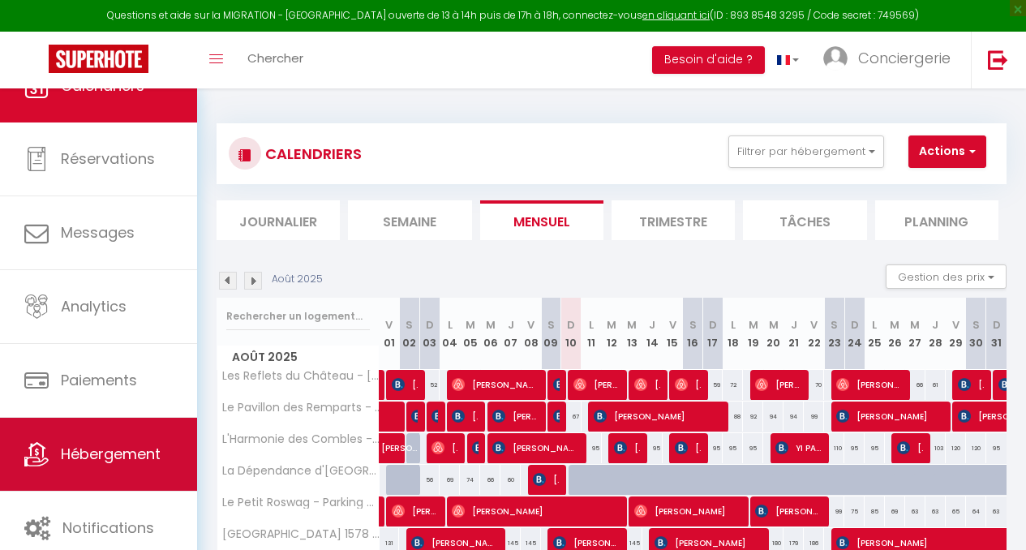
scroll to position [255, 0]
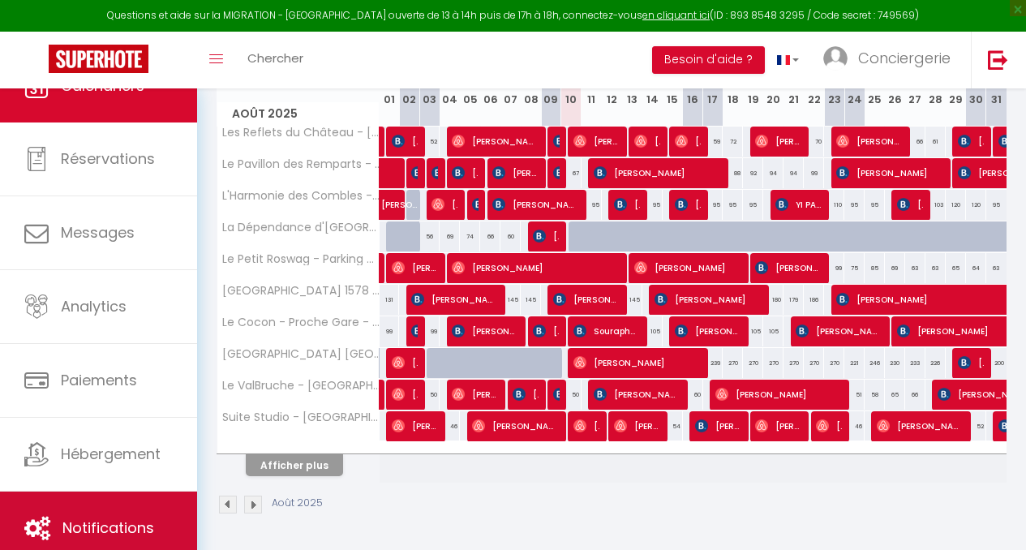
click at [96, 509] on link "Notifications" at bounding box center [98, 528] width 197 height 73
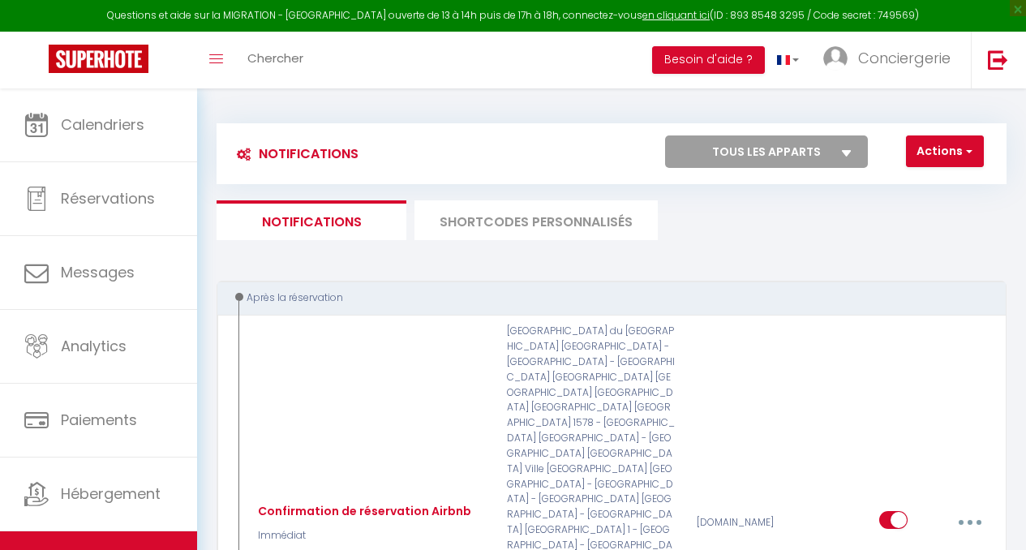
click at [484, 218] on li "SHORTCODES PERSONNALISÉS" at bounding box center [536, 220] width 243 height 40
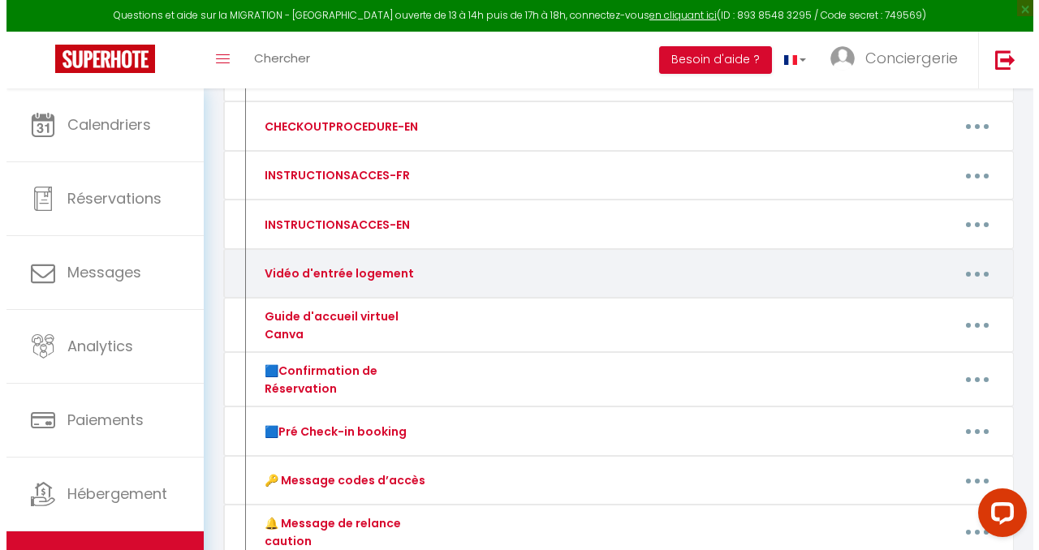
scroll to position [296, 0]
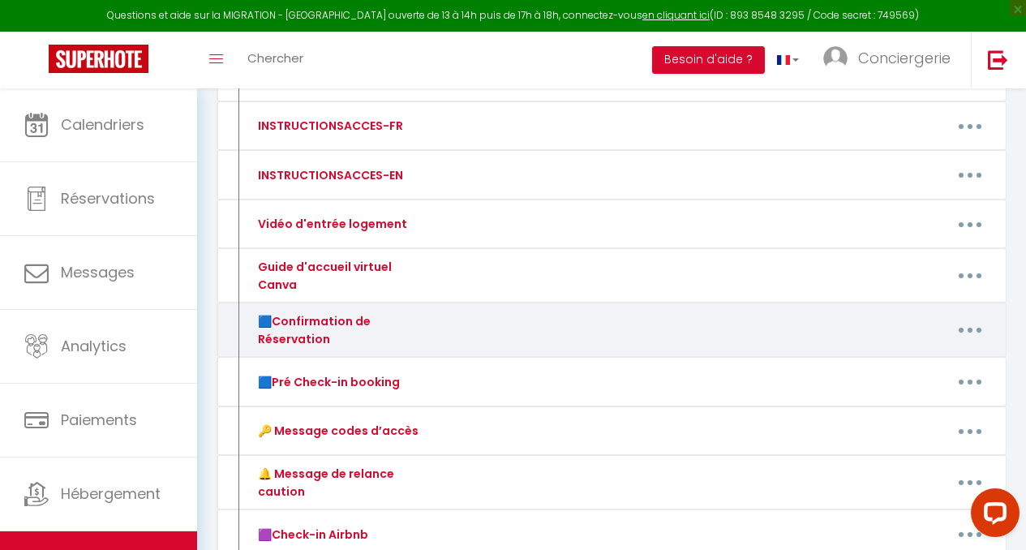
click at [978, 327] on button "button" at bounding box center [970, 330] width 43 height 31
click at [871, 364] on link "Editer" at bounding box center [927, 370] width 120 height 28
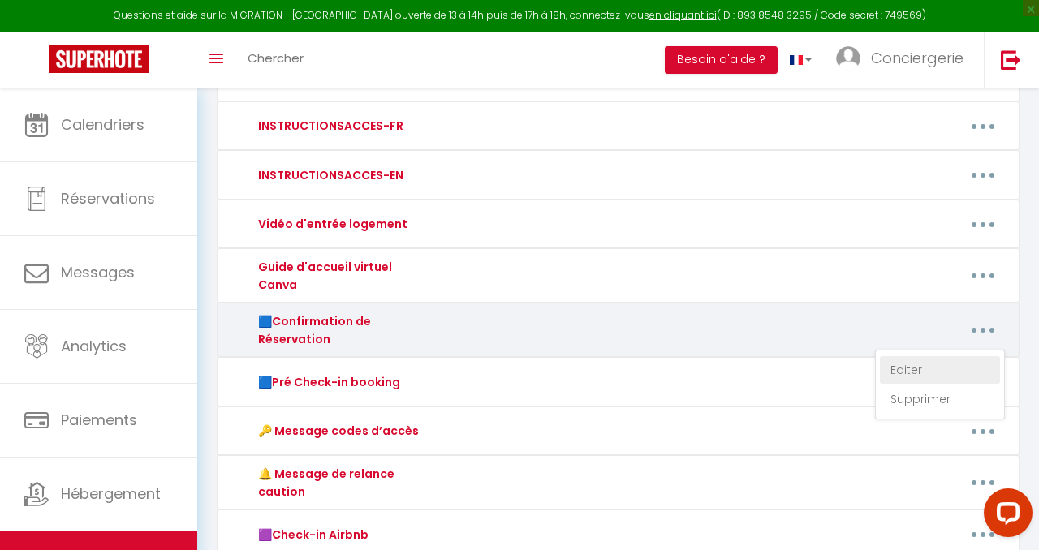
type input "🟦Confirmation de Réservation"
type textarea "🟦 Confirmation de Réservation"
type textarea "Loremip [DOLOR:SITAM_CONS], A'eli se doeiusm te inci utlaboreet, do magn Aliqua…"
type textarea "Loremip [DOLOR:SITAM_CONS], A'eli se doeiusm te inci utlaboreet, do magn Aliqu,…"
type textarea "Loremip [DOLOR:SITAM_CONS],​ A'eli se doeiusm te inci utlaboreet, do magn Aliqu…"
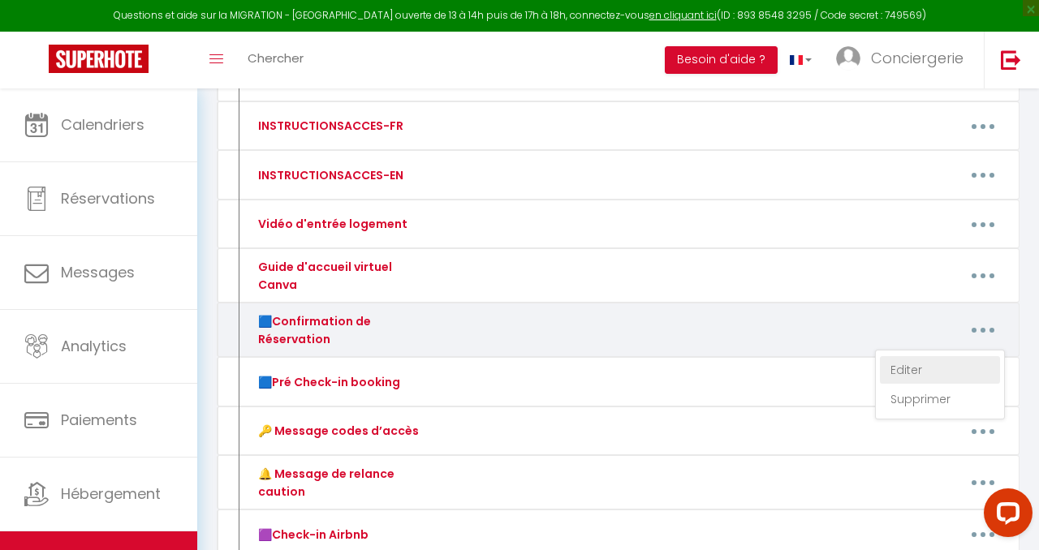
type textarea "Loremip [DOLOR:SITAM_CONS], A'eli se doeiusm te inci utlaboreet, do magn Aliqu,…"
type textarea "Loremip [DOLOR:SITAM_CONS], A'eli se doeiusm te inci utlaboreet, do magn Aliqua…"
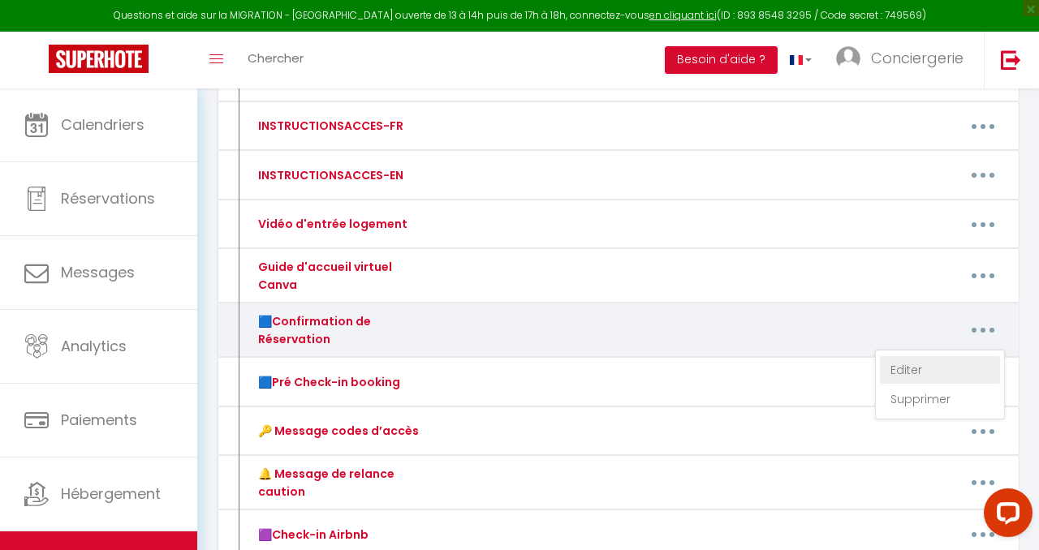
type textarea "Loremip [DOLOR:SITAM_CONS], A'eli se doeiusm te inci utlaboreet, do magn Aliqua…"
type textarea "Loremip [DOLOR:SITAM_CONS], A'eli se doeiusm te inci utlaboreet, do magn Aliqu,…"
type textarea "Loremip [DOLOR:SITAM_CONS]​, A'eli se doeiusm te inci utlaboreet, do magn Aliqu…"
type textarea "Loremip [DOLOR:SITAM_CONS], Adipi e’seddo eiusmo tempo incididu utla etdol magn…"
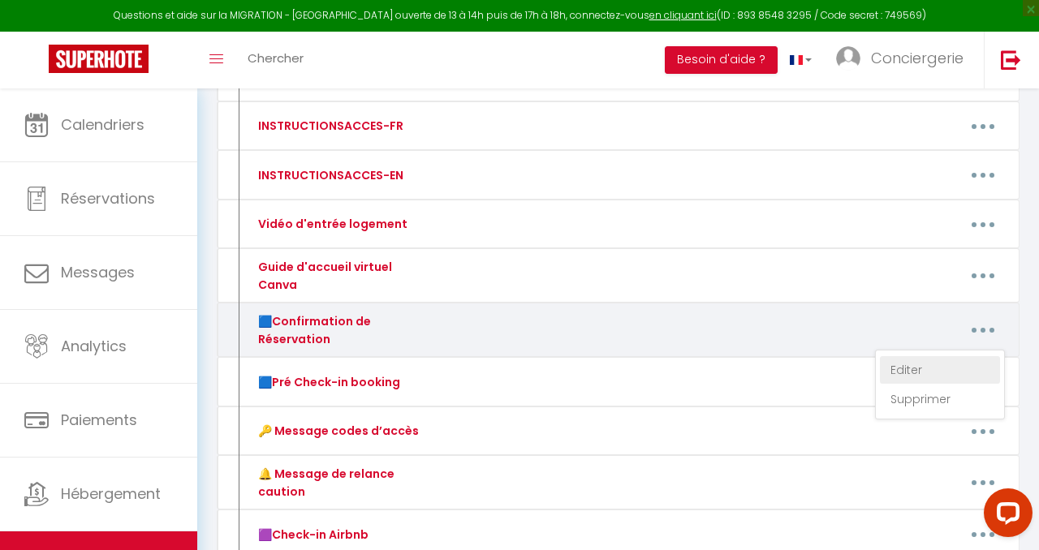
type textarea "Loremip [DOLOR:SITAM_CONS]​, A'eli se doeiusm te inci utlaboreet, do magn Aliqu…"
type textarea "Loremip [DOLOR:SITAM_CONS]​, A'eli se doeiusm te inci utlaboreet, do magn [ALIQ…"
type textarea "Loremip [DOLOR:SITAM_CONS], A'eli se doeiusm te inci utlaboreet, do magn Aliqua…"
type textarea "Loremip [DOLOR:SITAM_CONS]​, A'eli se doeiusm te inci utlaboreet, do magn [ALIQ…"
type textarea "Loremip [DOLOR:SITAM_CONS]​, A'eli se doeiusm te inci utlaboreet, do magn Aliqu…"
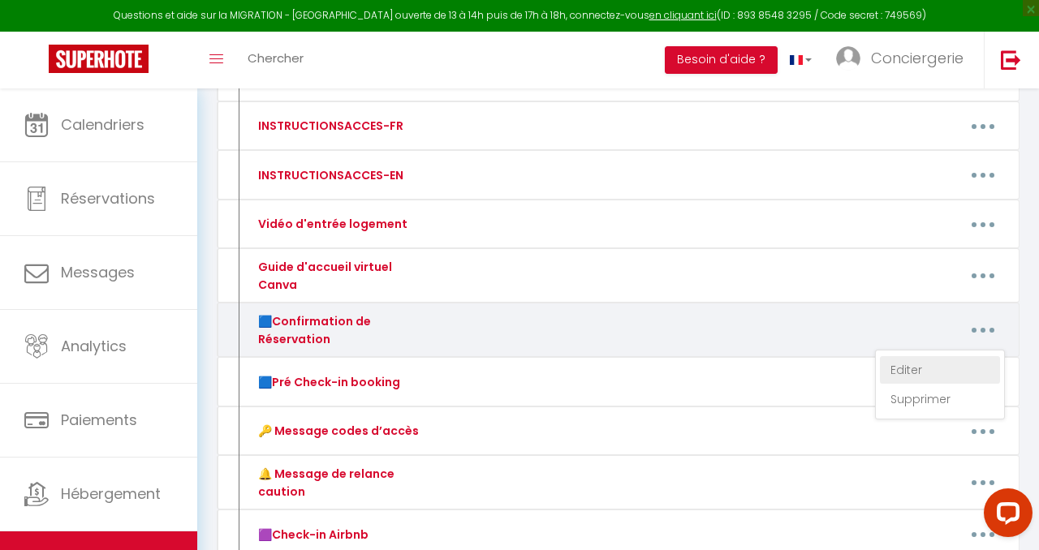
type textarea "Loremip [DOLOR:SITAM_CONS]​, A'eli se doeiusm te inci utlaboreet, do magn Aliqu…"
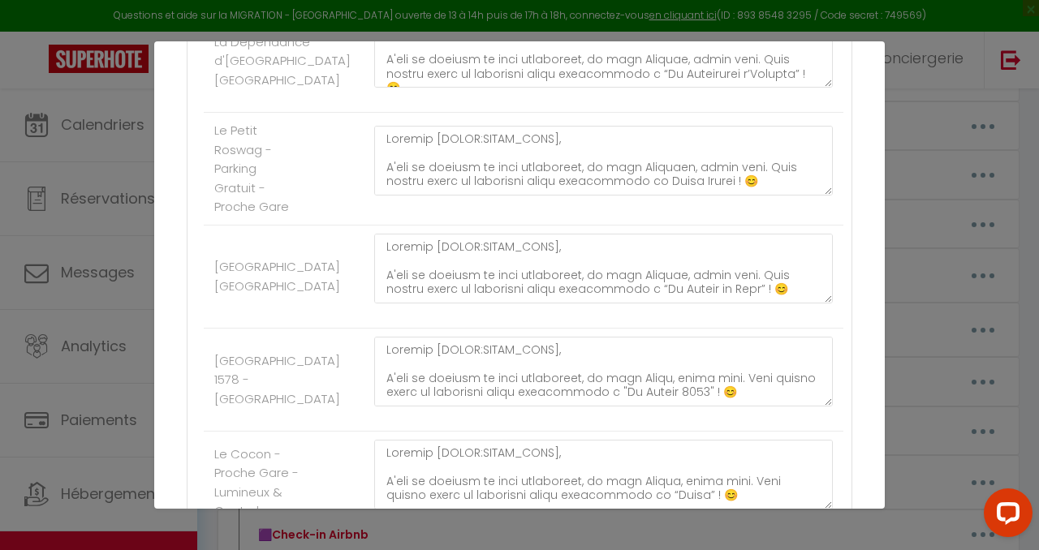
scroll to position [1114, 0]
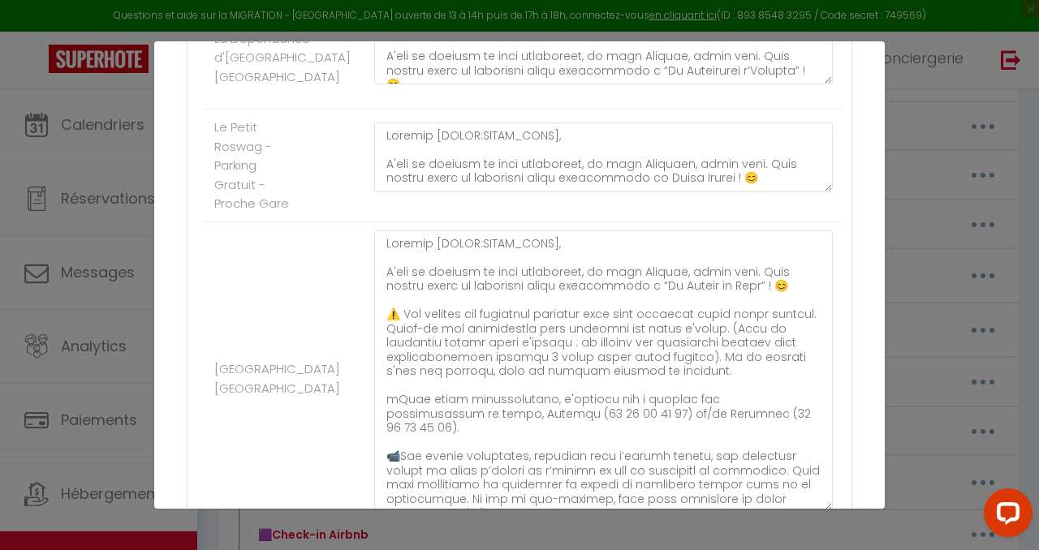
drag, startPoint x: 817, startPoint y: 339, endPoint x: 795, endPoint y: 550, distance: 212.1
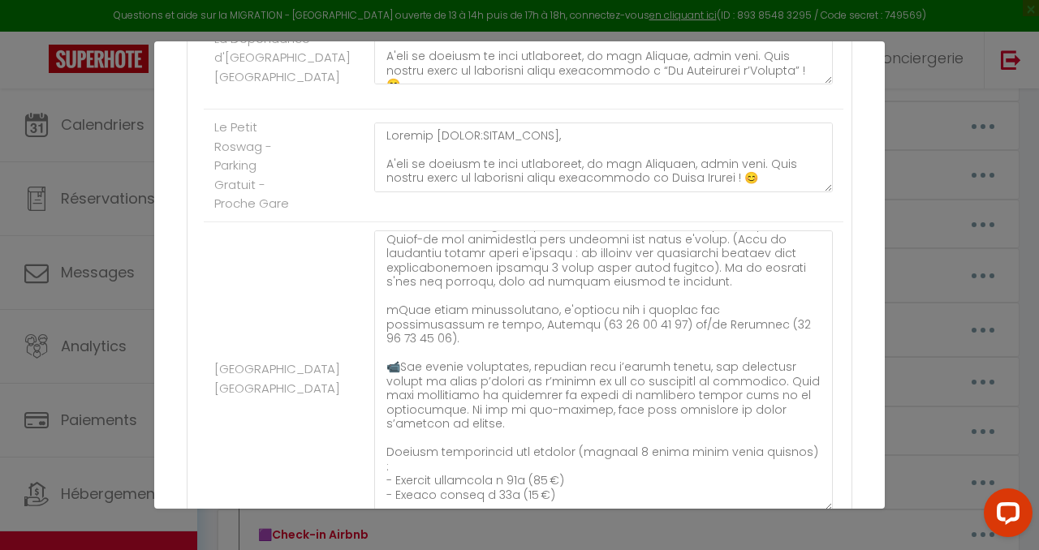
scroll to position [92, 0]
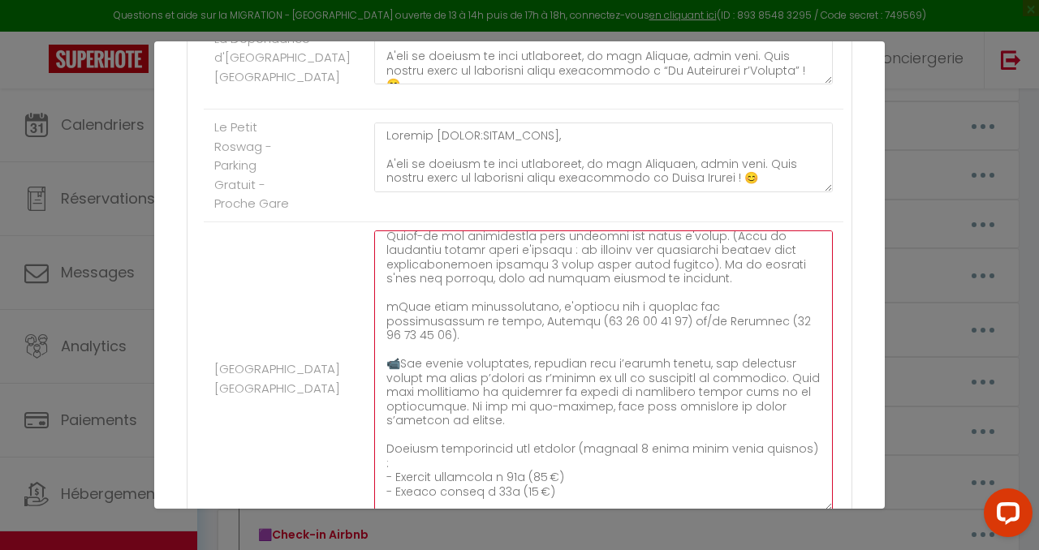
drag, startPoint x: 550, startPoint y: 445, endPoint x: 388, endPoint y: 394, distance: 170.1
click at [388, 394] on textarea at bounding box center [603, 370] width 458 height 281
